Goal: Transaction & Acquisition: Subscribe to service/newsletter

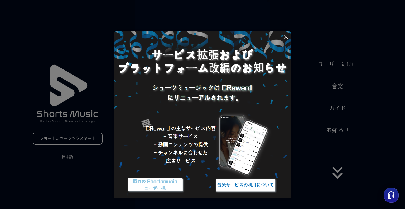
click at [250, 185] on img at bounding box center [246, 185] width 66 height 20
click at [284, 38] on icon at bounding box center [286, 37] width 6 height 6
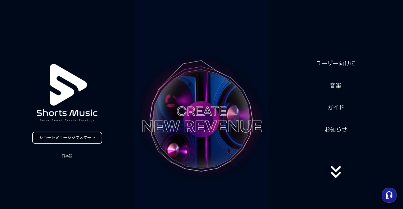
click at [80, 137] on font "ショートミュージックスタート" at bounding box center [67, 137] width 56 height 5
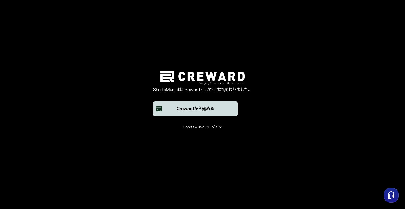
click at [191, 109] on font "Crewardから始める" at bounding box center [195, 108] width 37 height 5
click at [217, 108] on button "Crewardから始める" at bounding box center [195, 108] width 84 height 15
